Goal: Task Accomplishment & Management: Complete application form

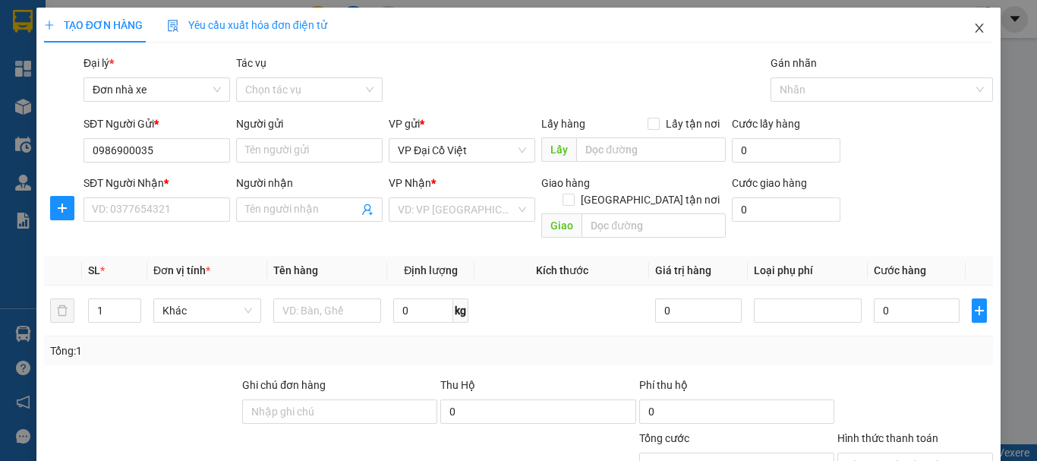
click at [973, 29] on icon "close" at bounding box center [979, 28] width 12 height 12
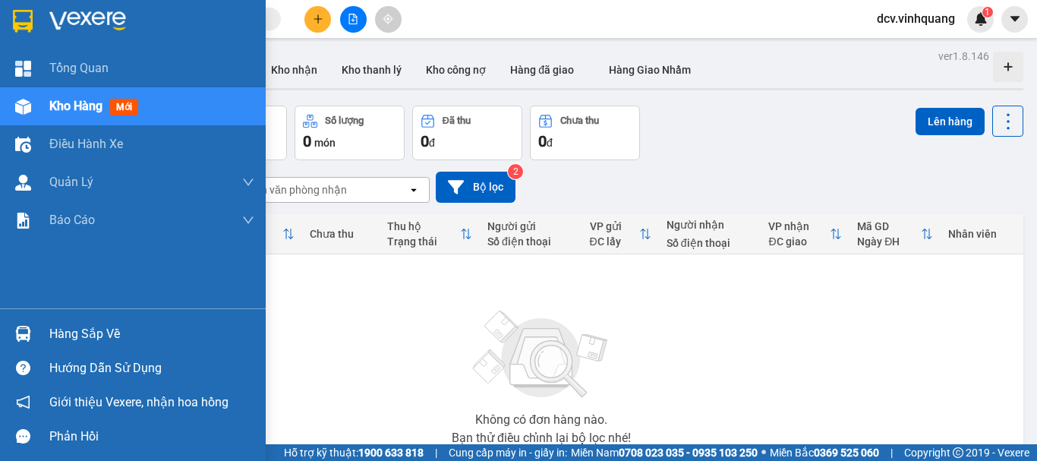
click at [99, 334] on div "Hàng sắp về" at bounding box center [151, 334] width 205 height 23
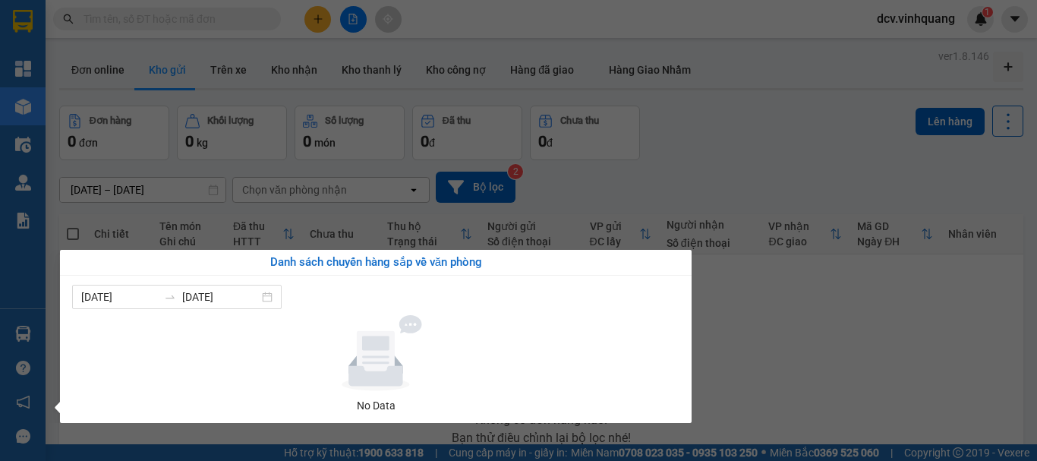
click at [829, 330] on section "Kết quả tìm kiếm ( 0 ) Bộ lọc No Data dcv.vinhquang 1 Tổng Quan Kho hàng mới Đi…" at bounding box center [518, 230] width 1037 height 461
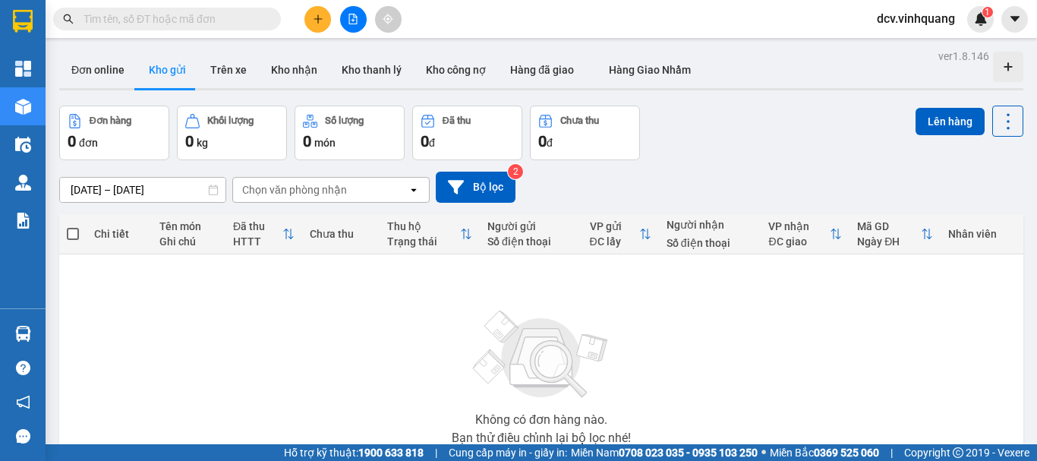
click at [212, 20] on input "text" at bounding box center [172, 19] width 179 height 17
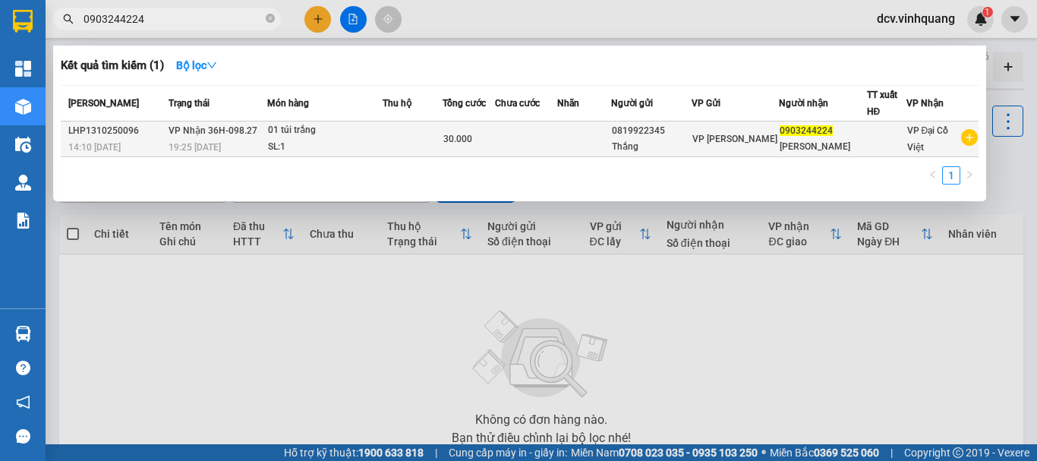
type input "0903244224"
click at [345, 134] on div "01 túi trắng" at bounding box center [325, 130] width 114 height 17
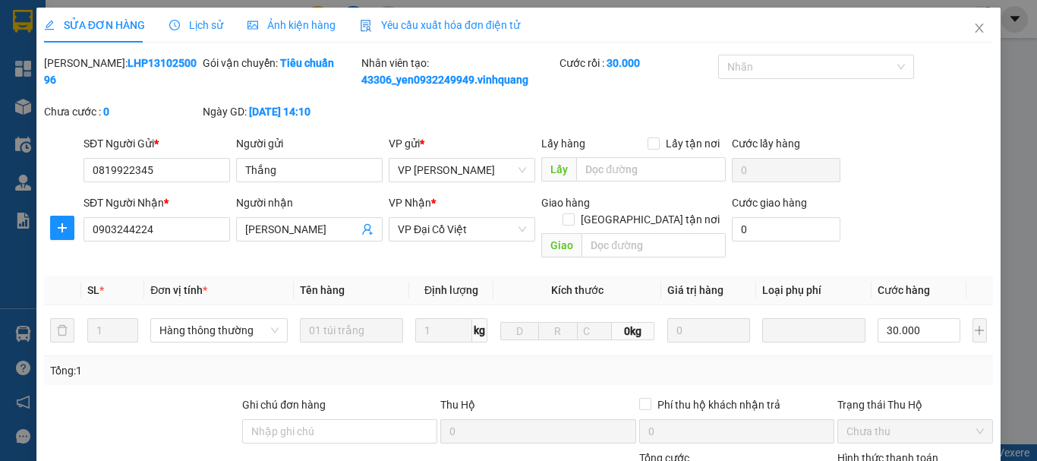
type input "0819922345"
type input "Thắng"
type input "0903244224"
type input "[PERSON_NAME]"
type input "0"
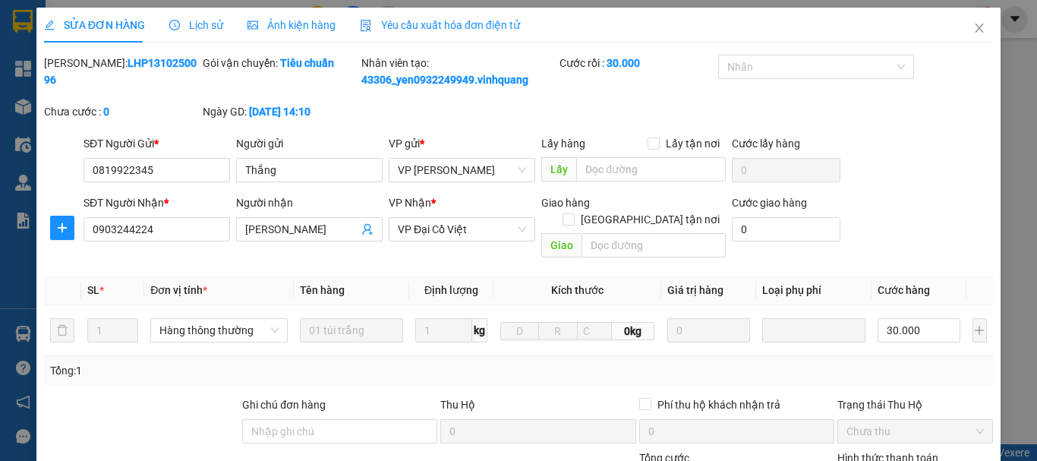
type input "30.000"
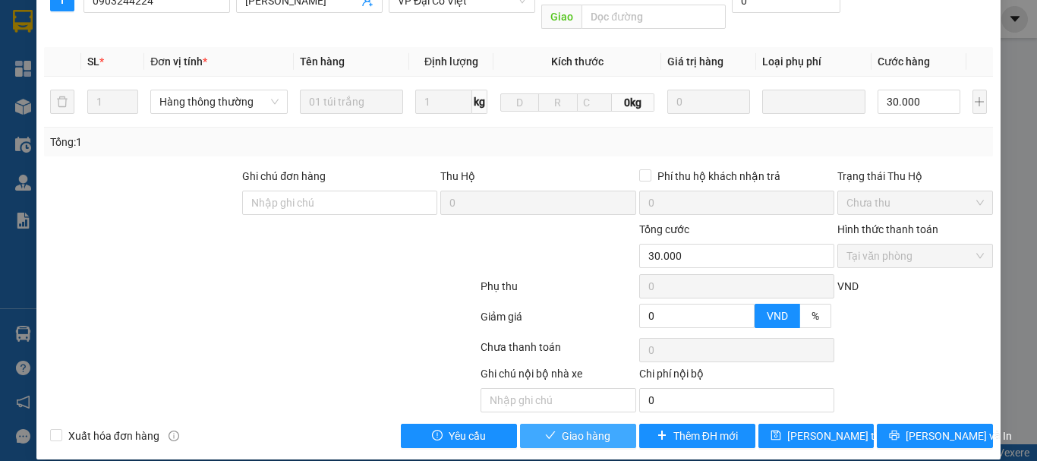
click at [610, 423] on button "Giao hàng" at bounding box center [578, 435] width 116 height 24
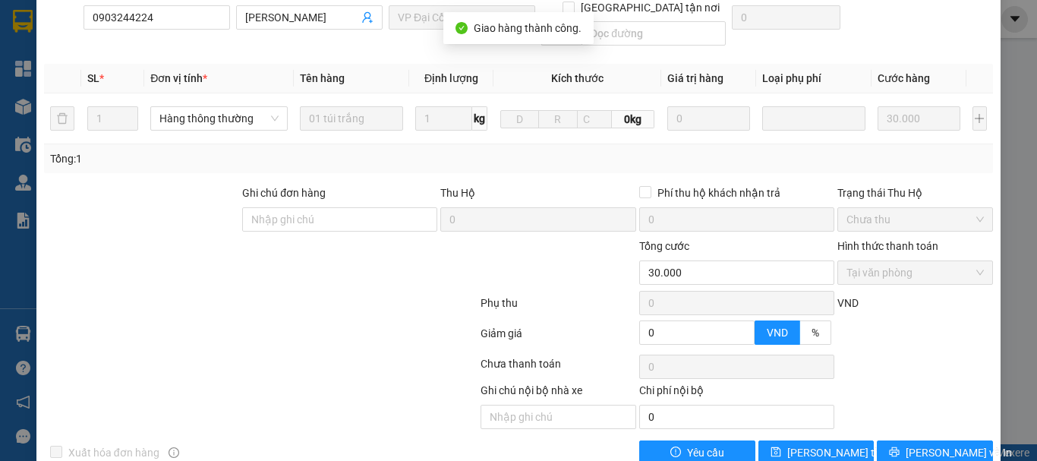
scroll to position [0, 0]
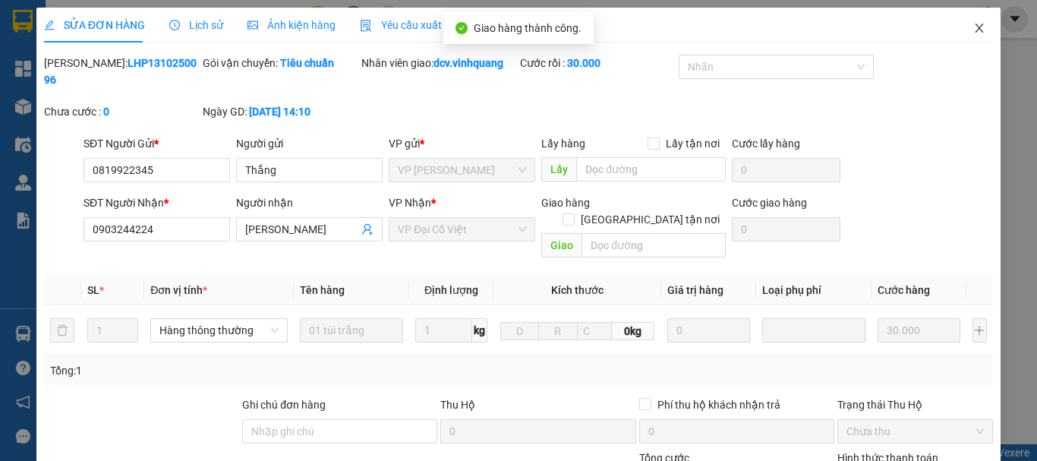
click at [973, 29] on icon "close" at bounding box center [979, 28] width 12 height 12
